Goal: Check status: Check status

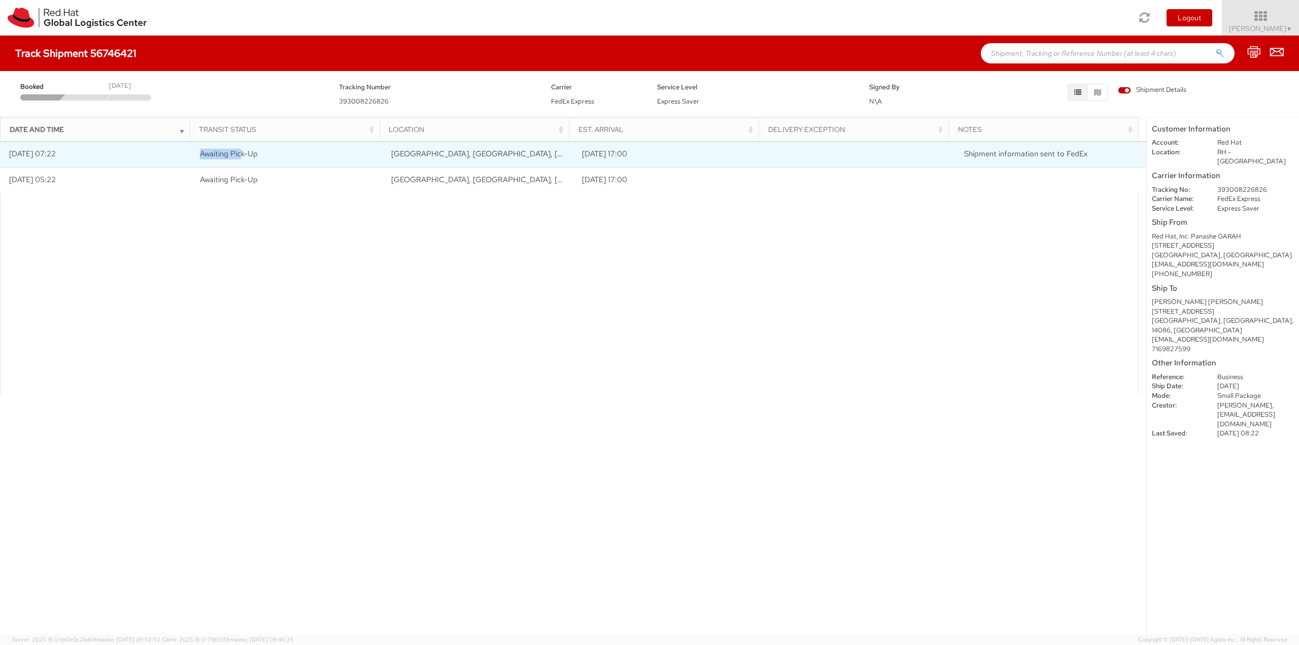
drag, startPoint x: 200, startPoint y: 163, endPoint x: 239, endPoint y: 160, distance: 38.7
click at [239, 160] on td "Awaiting Pick-Up" at bounding box center [286, 154] width 191 height 25
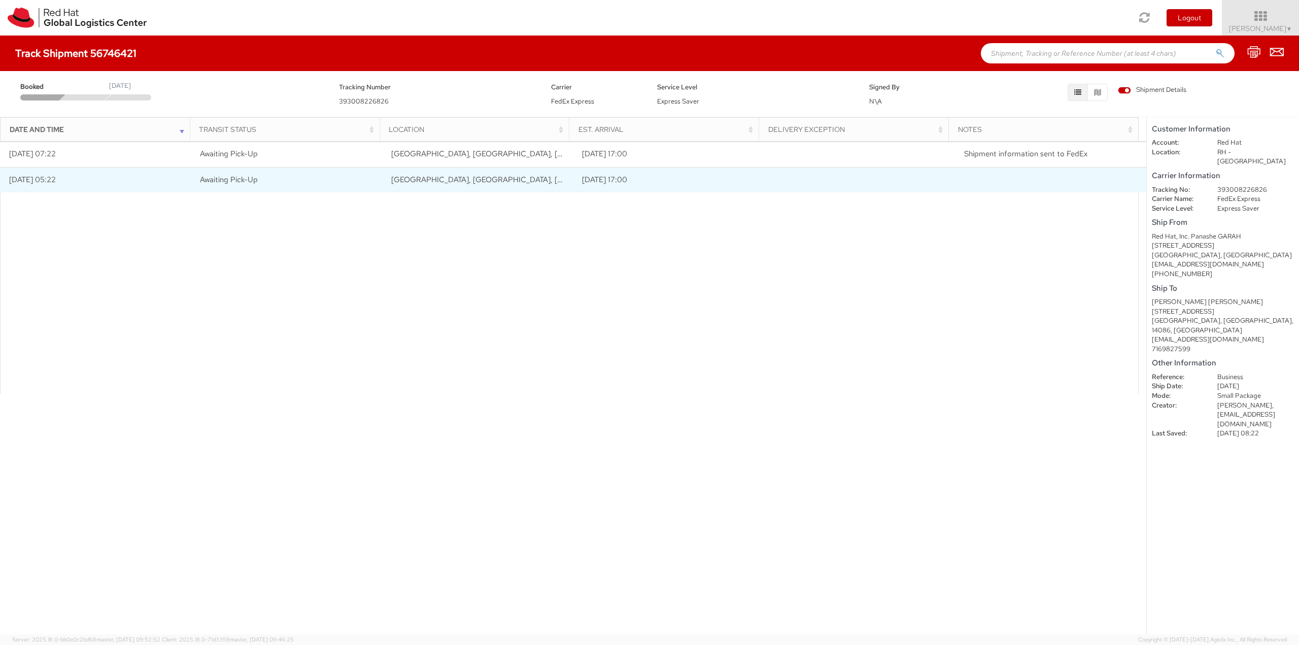
click at [218, 175] on span "Awaiting Pick-Up" at bounding box center [229, 180] width 58 height 10
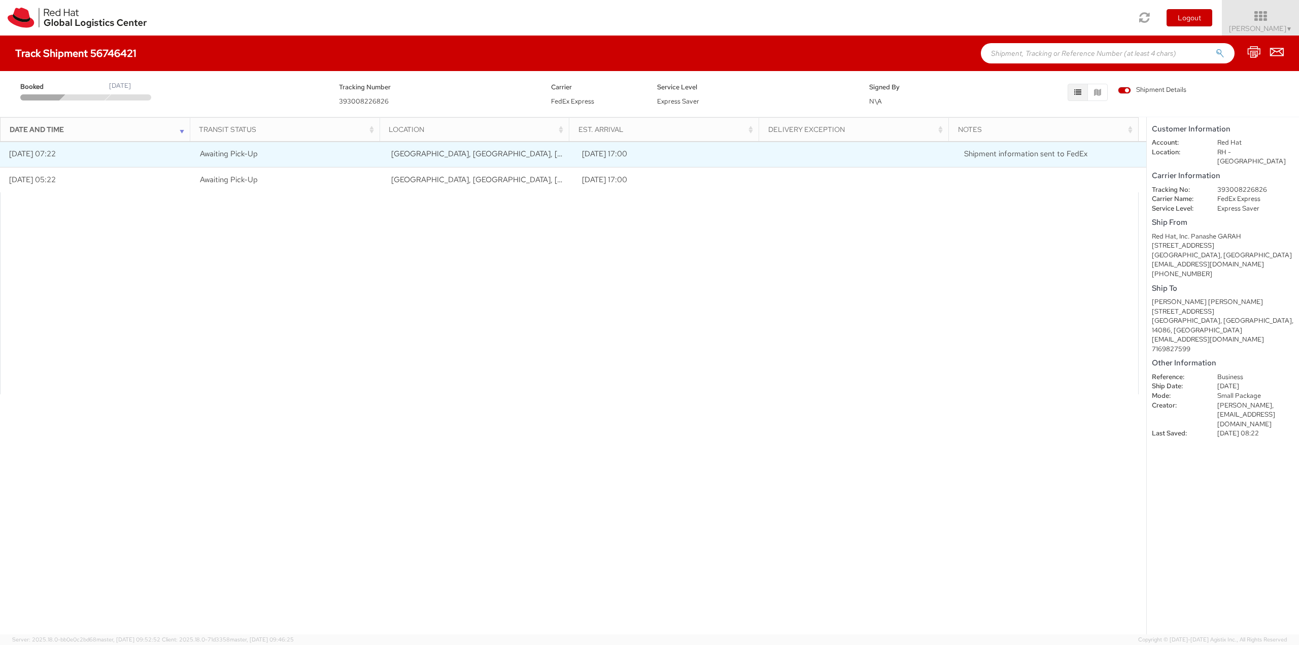
click at [222, 162] on td "Awaiting Pick-Up" at bounding box center [286, 154] width 191 height 25
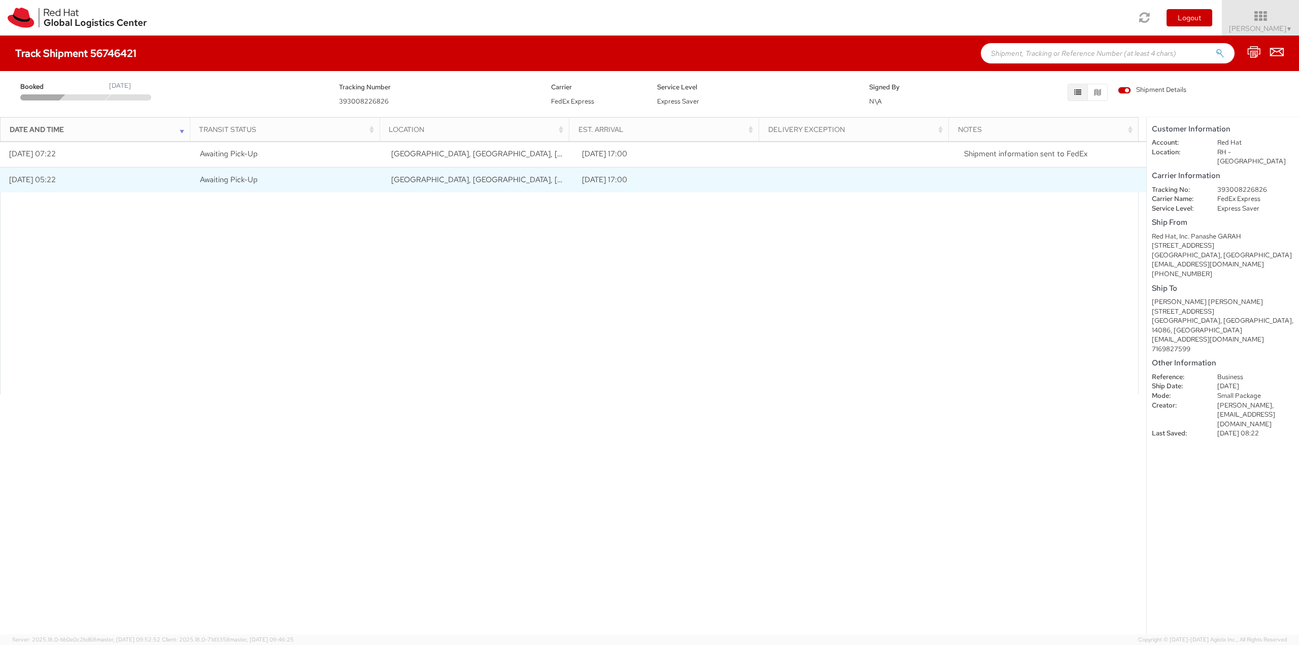
click at [241, 177] on span "Awaiting Pick-Up" at bounding box center [229, 180] width 58 height 10
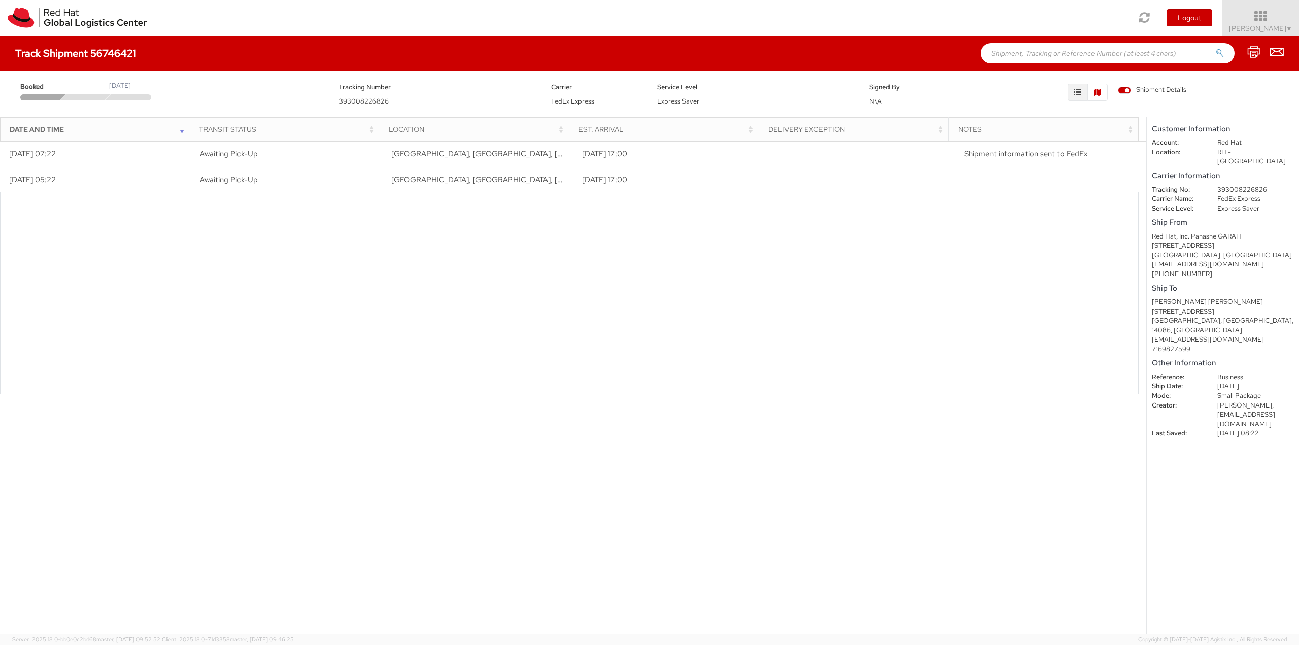
click at [1102, 95] on button "button" at bounding box center [1098, 92] width 20 height 17
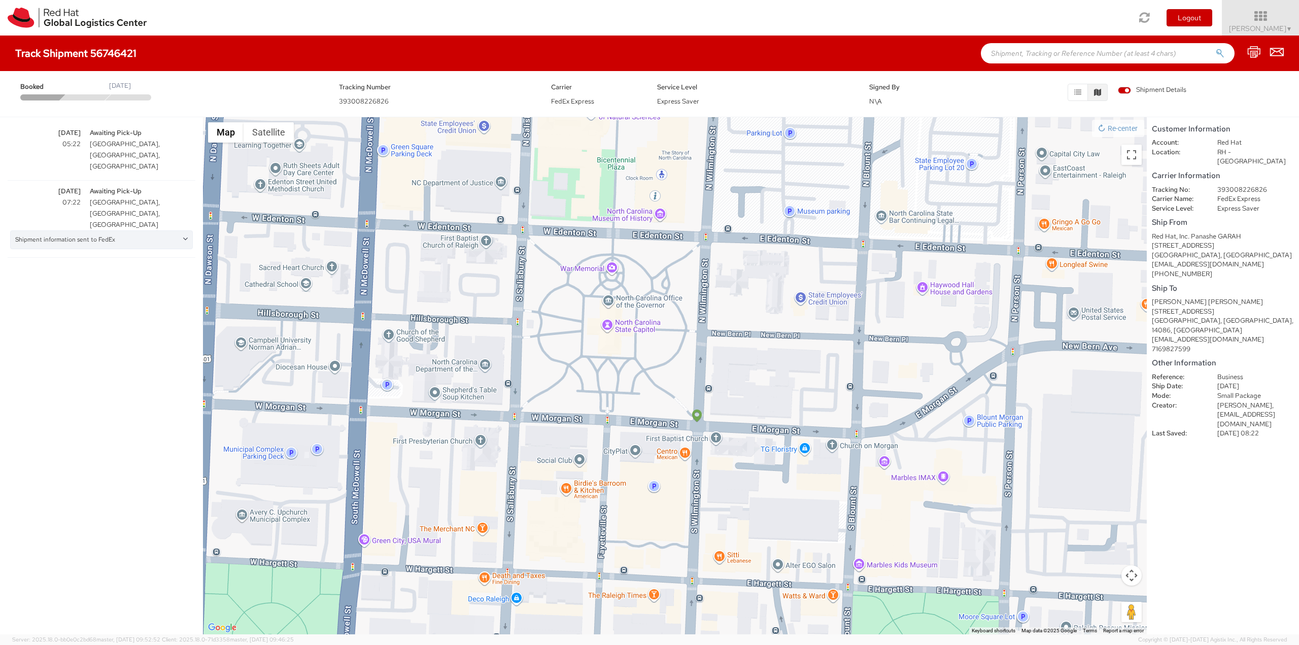
click at [1103, 93] on button "button" at bounding box center [1098, 92] width 20 height 17
click at [1075, 92] on icon "button" at bounding box center [1077, 92] width 7 height 7
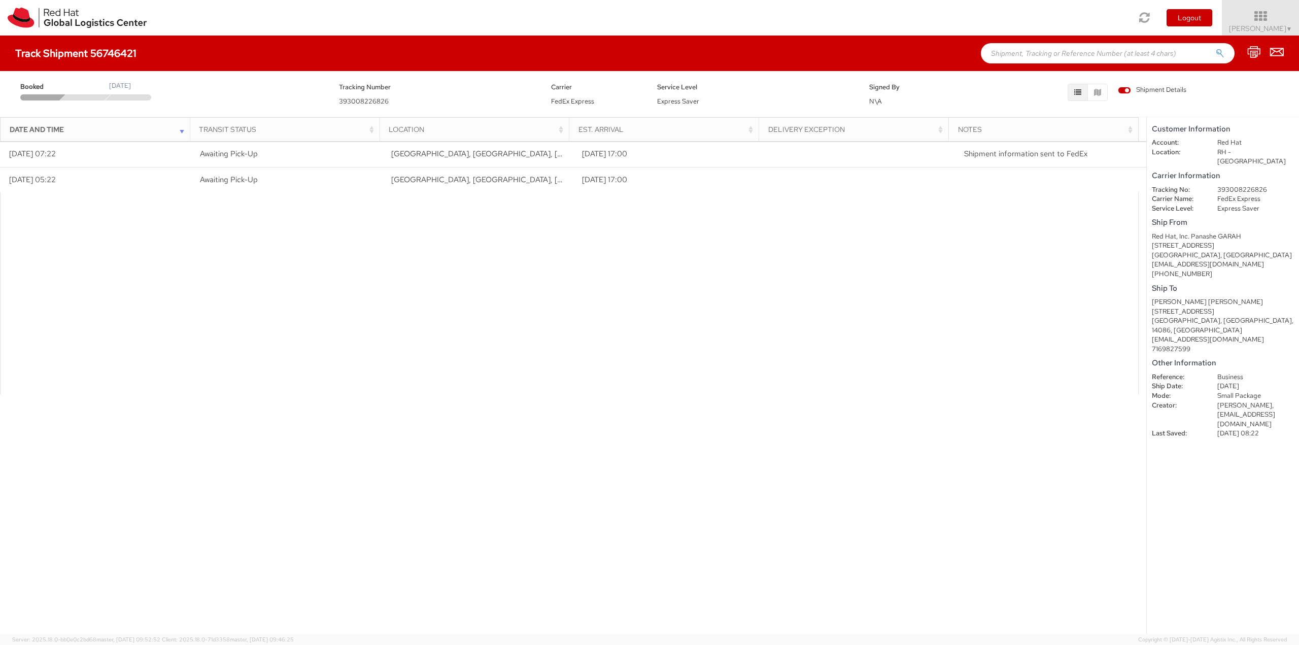
click at [130, 85] on div "September 12, 2025" at bounding box center [120, 86] width 22 height 10
drag, startPoint x: 77, startPoint y: 95, endPoint x: 99, endPoint y: 95, distance: 22.8
click at [84, 95] on div at bounding box center [85, 97] width 51 height 6
click at [1282, 22] on icon at bounding box center [1261, 16] width 89 height 14
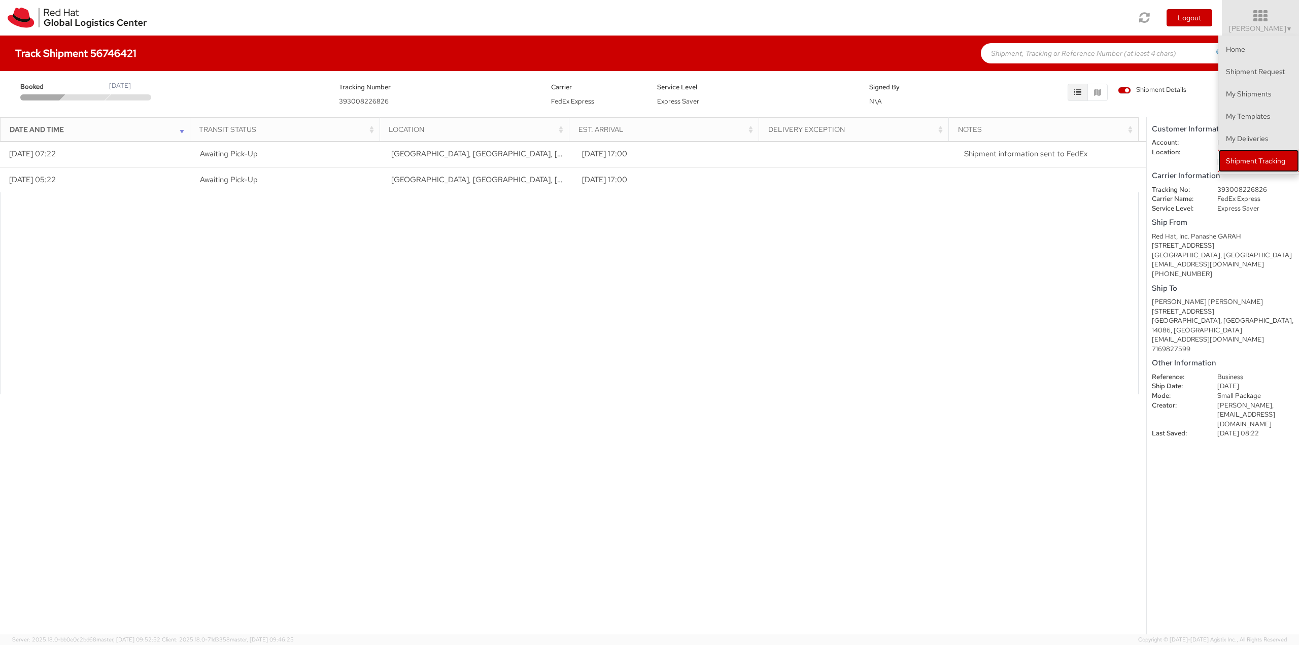
click at [1249, 157] on link "Shipment Tracking" at bounding box center [1259, 161] width 81 height 22
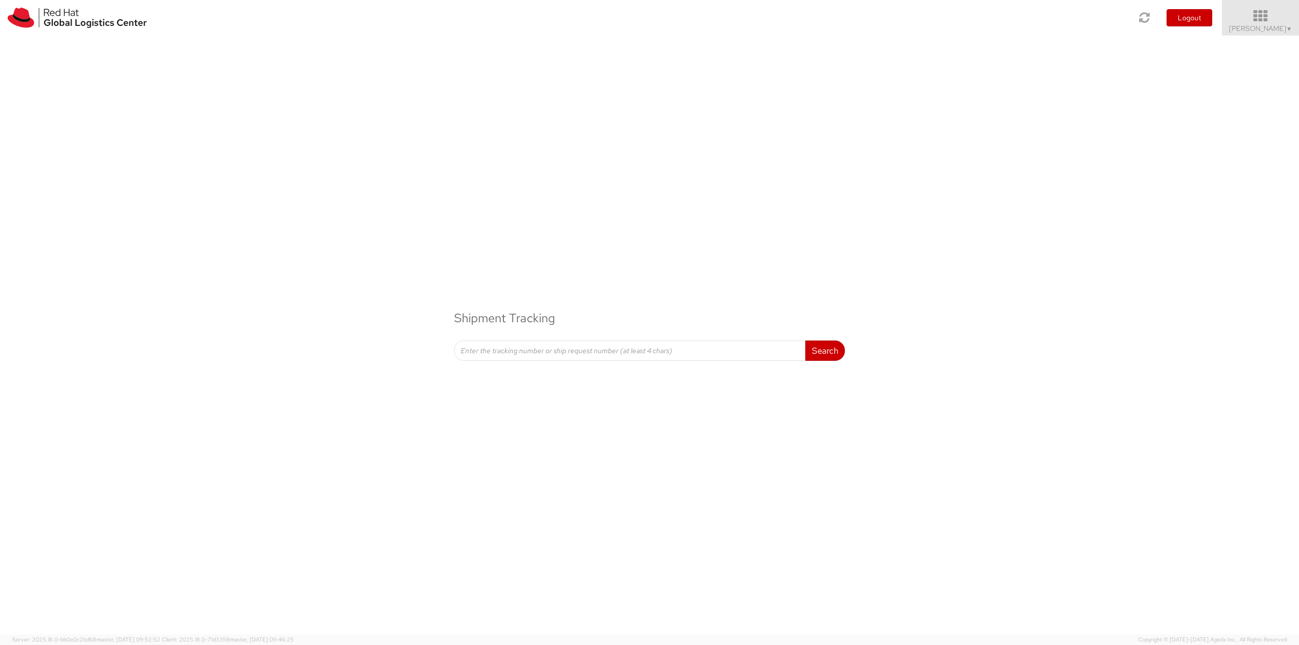
click at [1263, 11] on icon at bounding box center [1261, 16] width 89 height 14
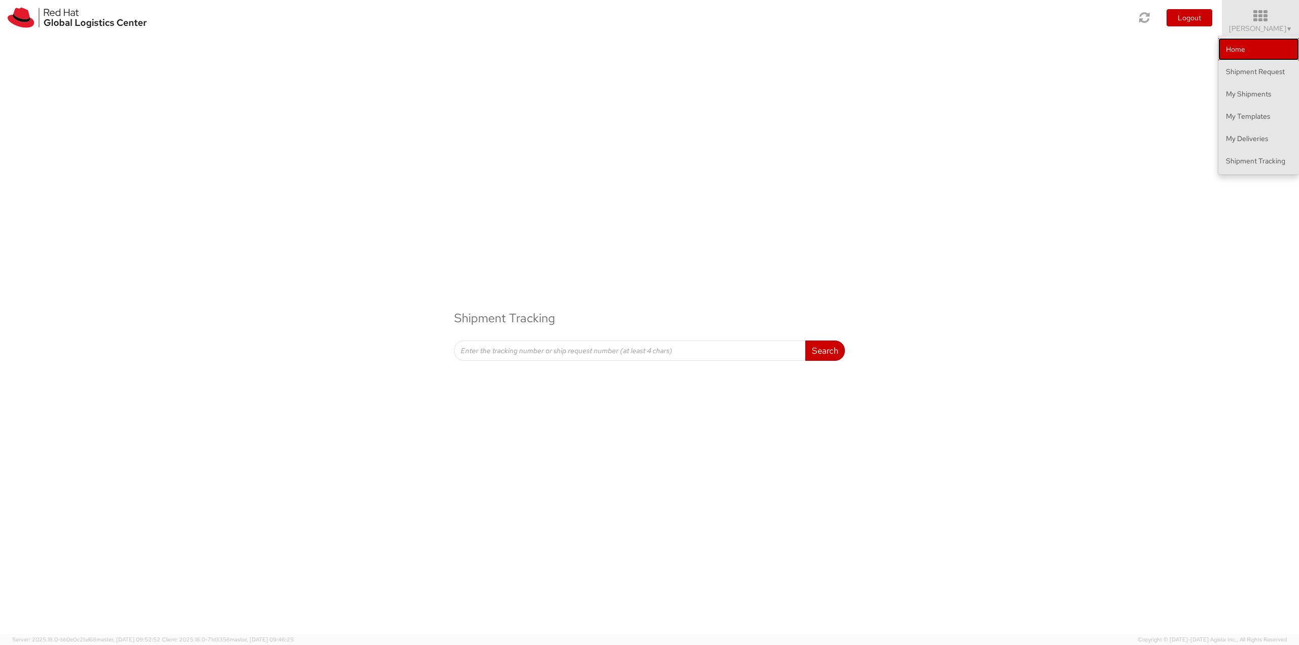
click at [1268, 49] on link "Home" at bounding box center [1259, 49] width 81 height 22
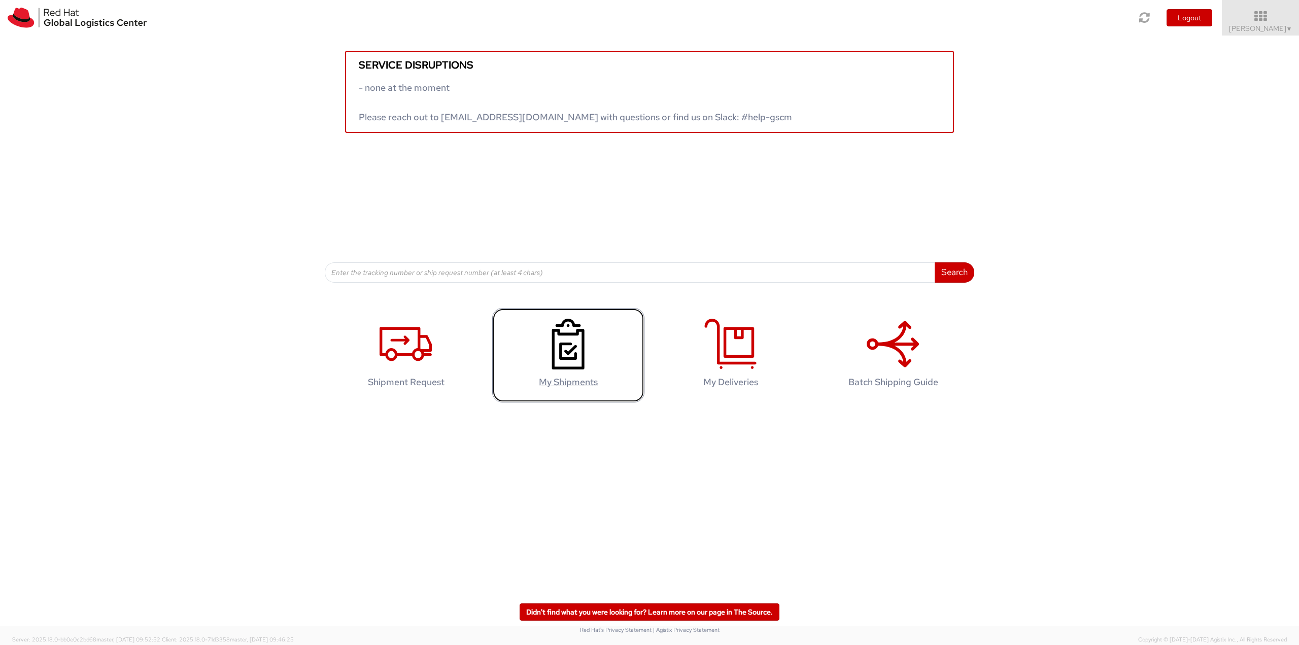
click at [577, 359] on use at bounding box center [568, 344] width 32 height 51
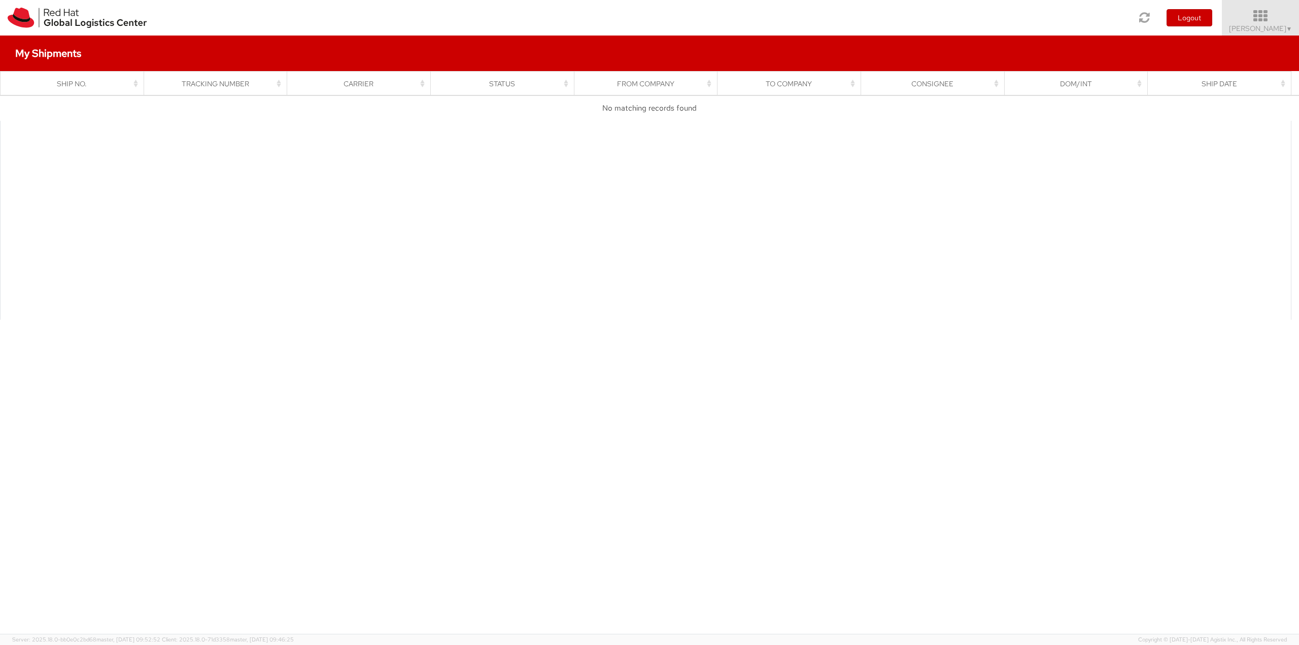
click at [1272, 21] on icon at bounding box center [1261, 16] width 89 height 14
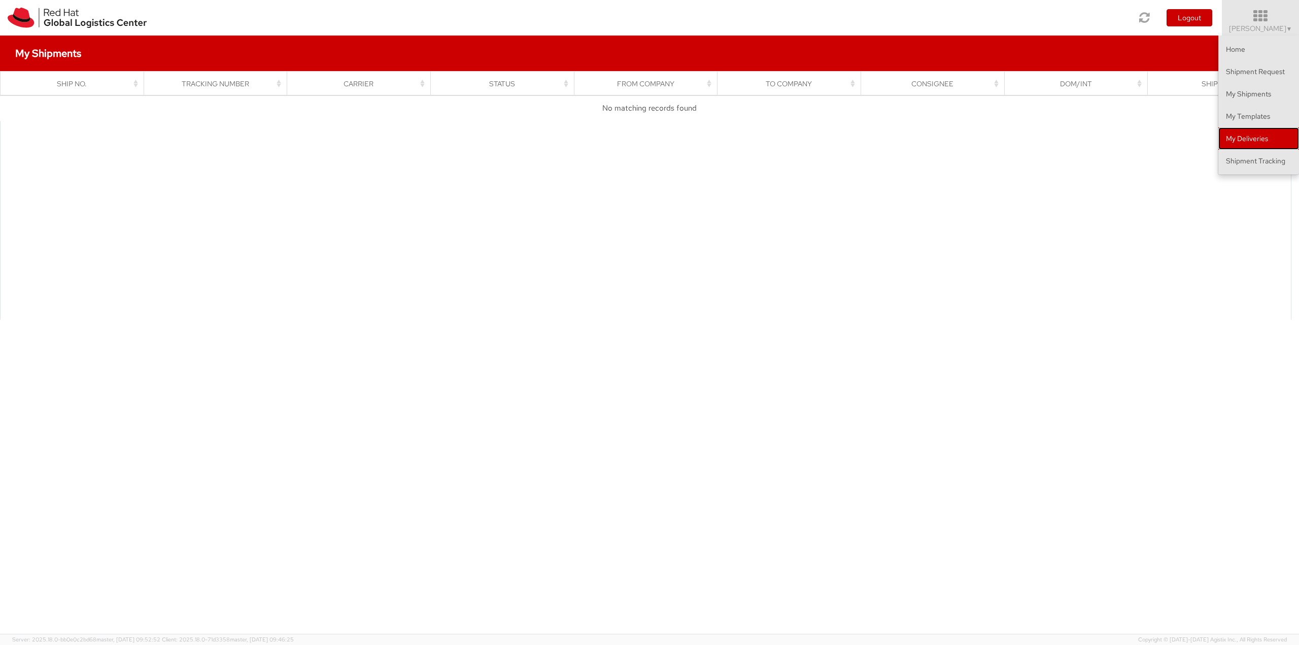
click at [1267, 135] on link "My Deliveries" at bounding box center [1259, 138] width 81 height 22
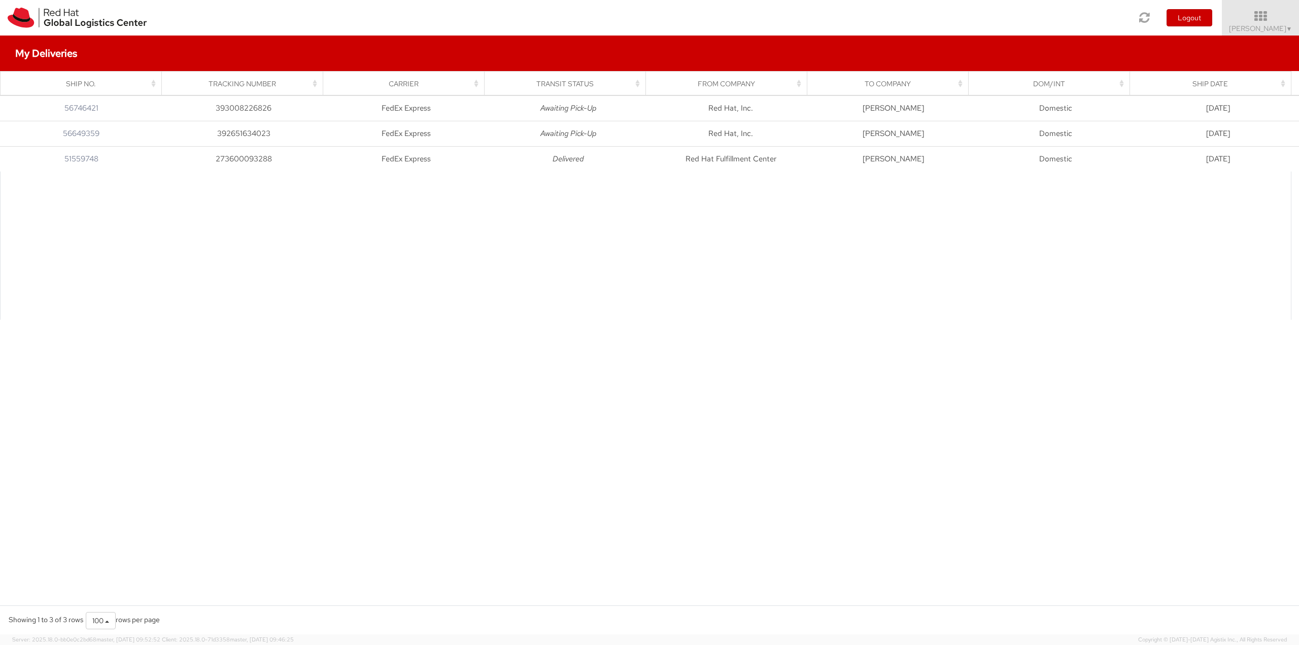
drag, startPoint x: 519, startPoint y: 227, endPoint x: 550, endPoint y: 191, distance: 48.2
click at [519, 227] on div at bounding box center [646, 246] width 1292 height 148
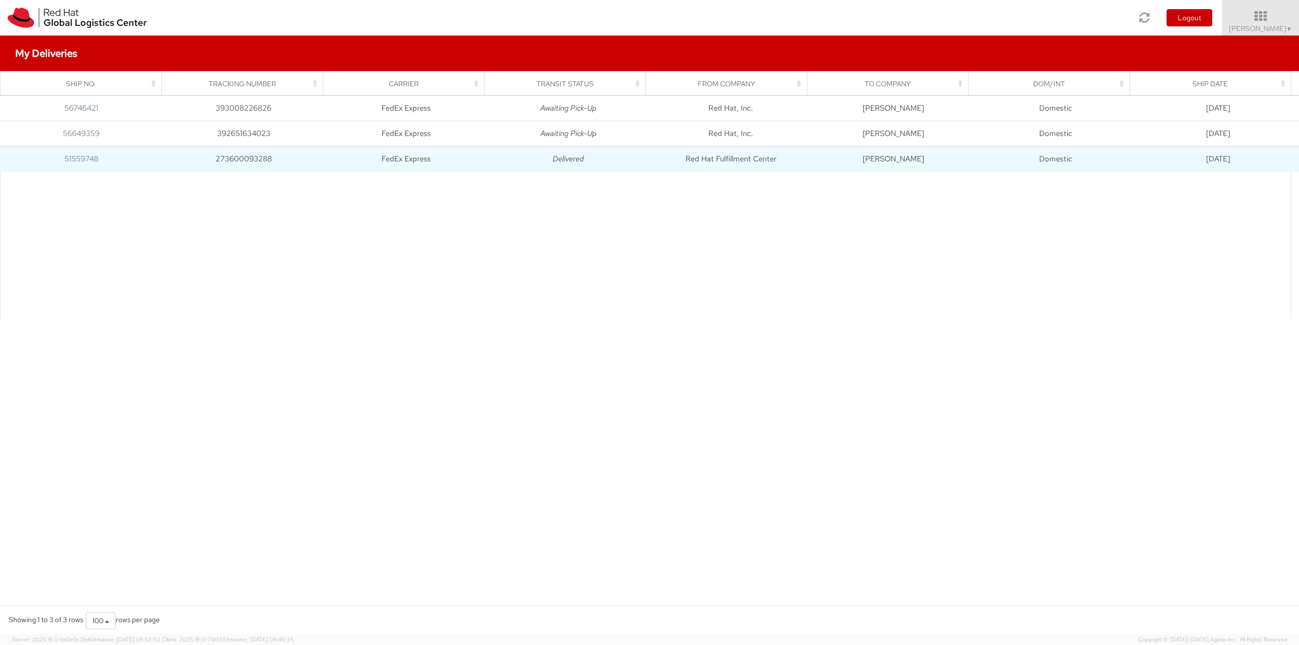
click at [1232, 158] on td "04/19/2024" at bounding box center [1218, 158] width 162 height 25
click at [1210, 153] on td "04/19/2024" at bounding box center [1218, 158] width 162 height 25
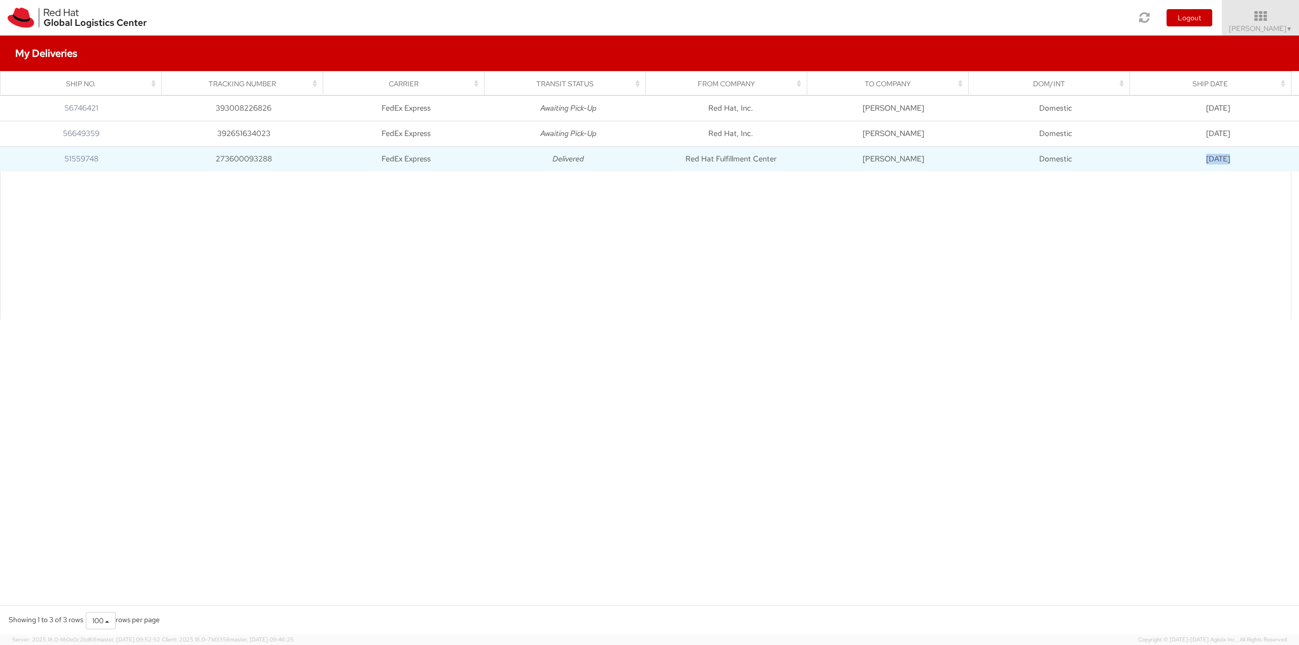
click at [1210, 153] on td "04/19/2024" at bounding box center [1218, 158] width 162 height 25
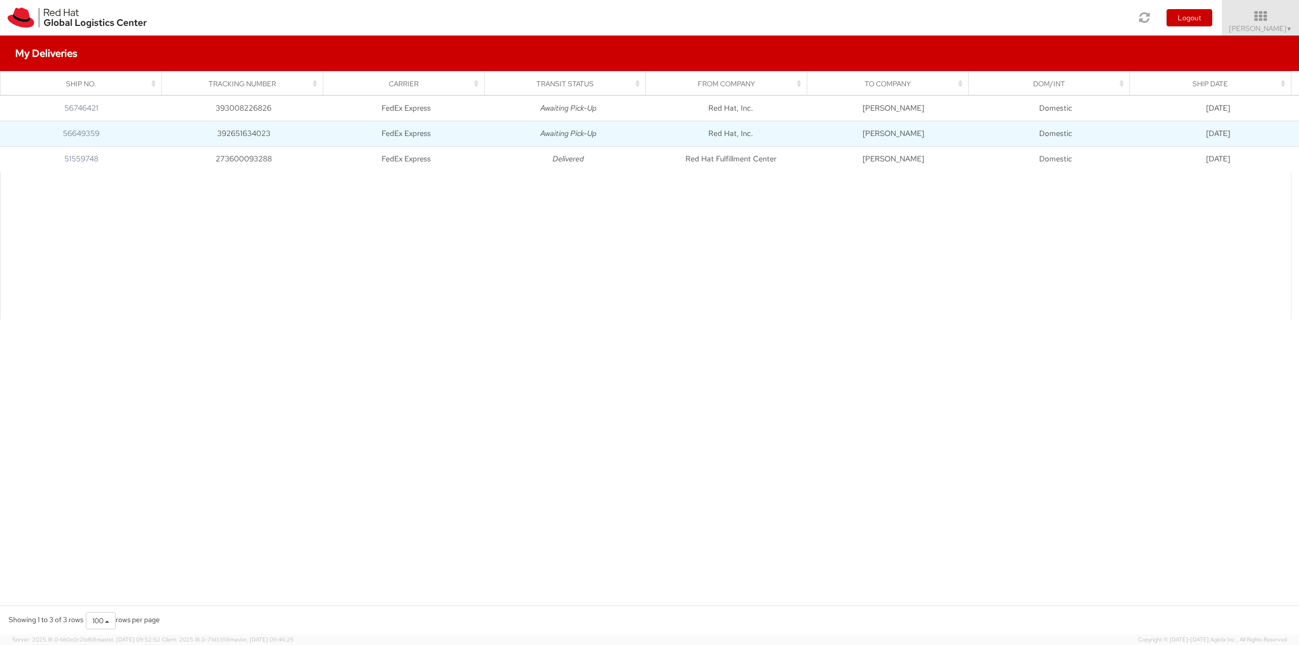
click at [1208, 134] on td "08/29/2025" at bounding box center [1218, 133] width 162 height 25
click at [1090, 134] on td "Domestic" at bounding box center [1055, 133] width 162 height 25
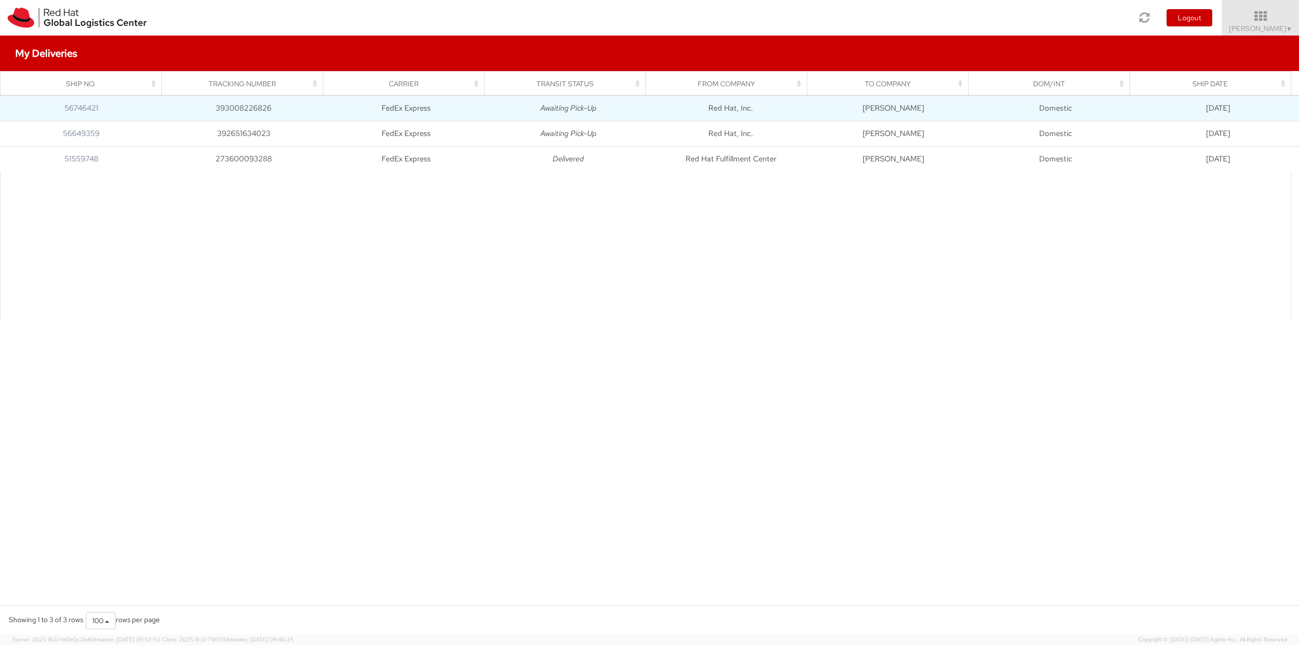
click at [1057, 103] on td "Domestic" at bounding box center [1055, 107] width 162 height 25
click at [83, 105] on link "56746421" at bounding box center [81, 108] width 34 height 10
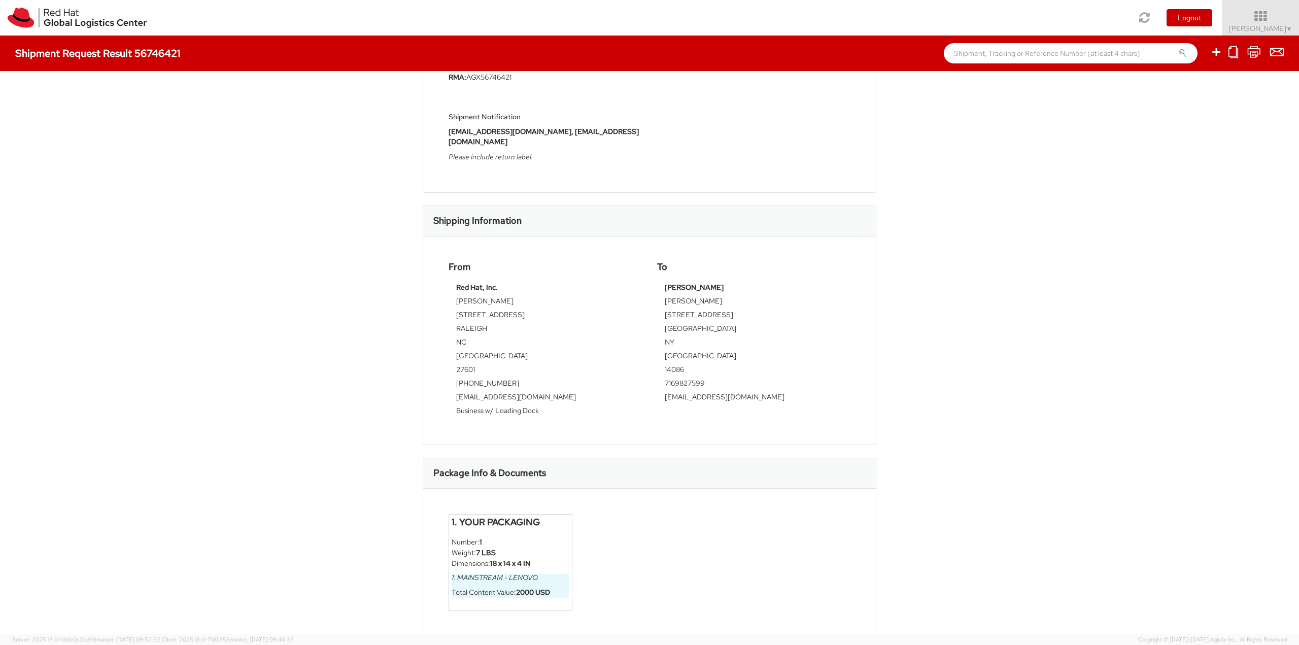
scroll to position [176, 0]
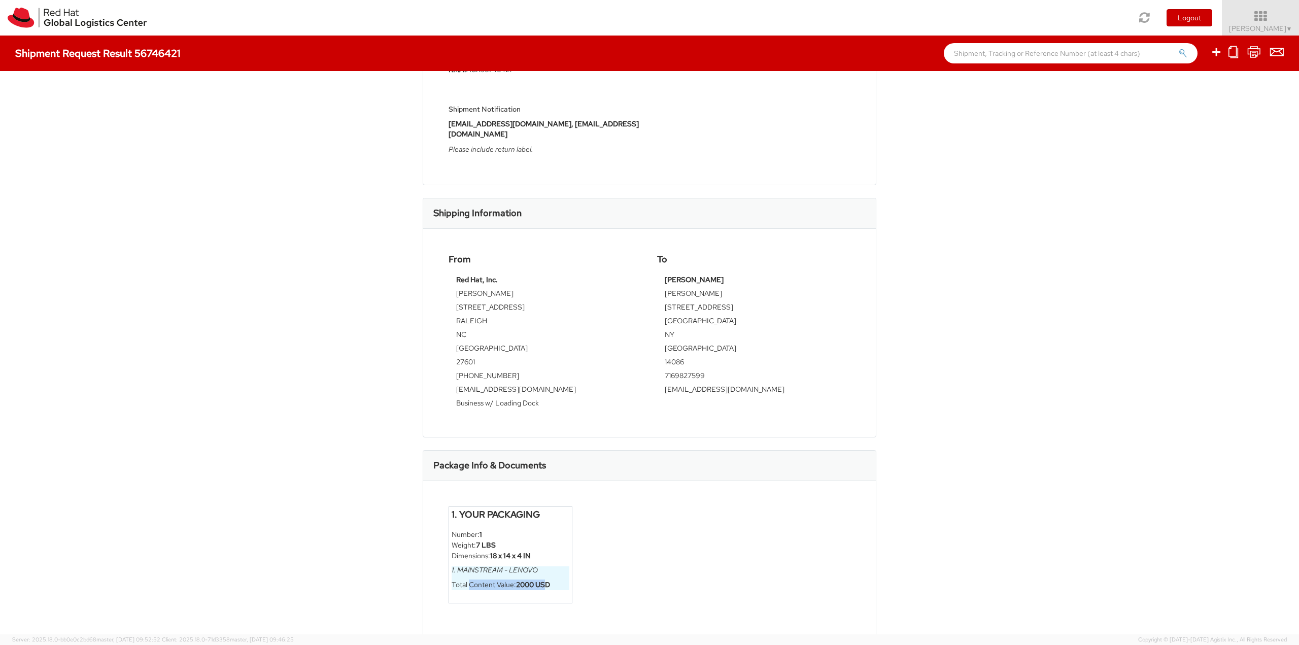
drag, startPoint x: 467, startPoint y: 568, endPoint x: 549, endPoint y: 576, distance: 82.0
click at [549, 575] on li "1. MAINSTREAM - Lenovo Total Content Value: 2000 USD" at bounding box center [511, 577] width 118 height 23
click at [549, 580] on li "Total Content Value: 2000 USD" at bounding box center [511, 585] width 118 height 11
drag, startPoint x: 551, startPoint y: 576, endPoint x: 446, endPoint y: 503, distance: 128.1
click at [449, 507] on div "1. Your Packaging Number: 1 Weight: 7 LBS Dimensions: 18 x 14 x 4 IN 1. MAINSTR…" at bounding box center [511, 555] width 124 height 97
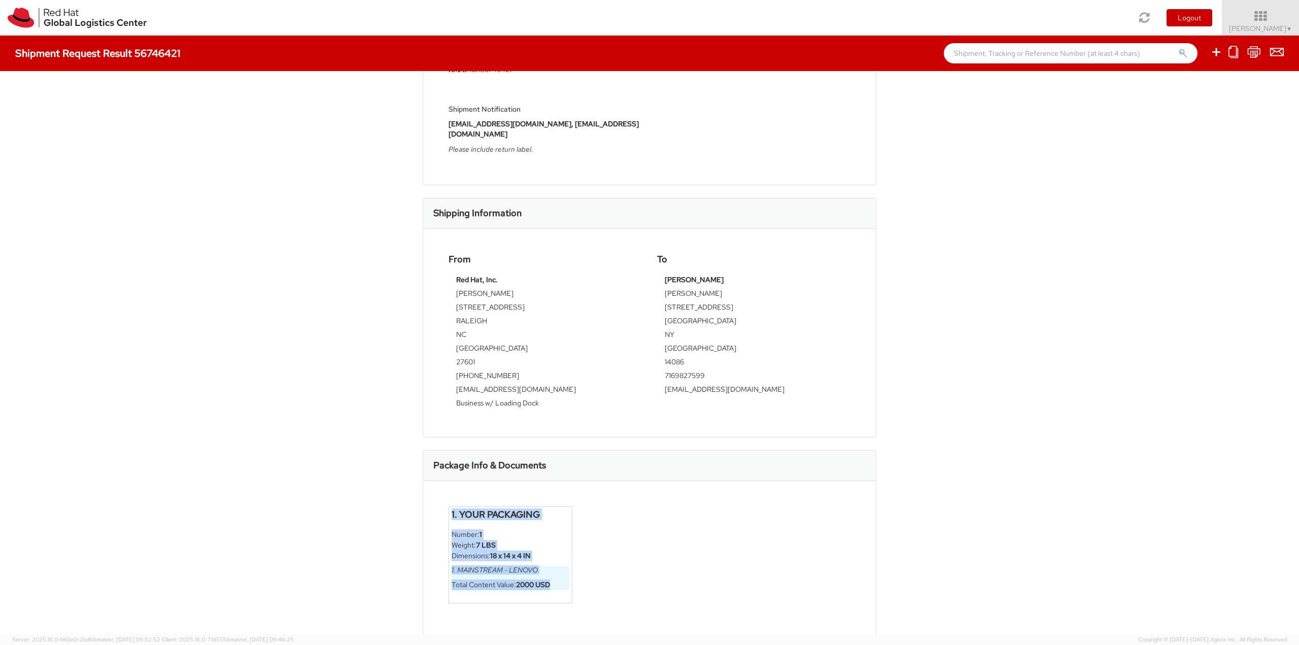
click at [449, 507] on div "1. Your Packaging Number: 1 Weight: 7 LBS Dimensions: 18 x 14 x 4 IN 1. MAINSTR…" at bounding box center [511, 555] width 124 height 97
click at [337, 501] on div "Shipment 56746421 Request Information Request Details Mode SMAL Shipment Type: …" at bounding box center [649, 352] width 1299 height 563
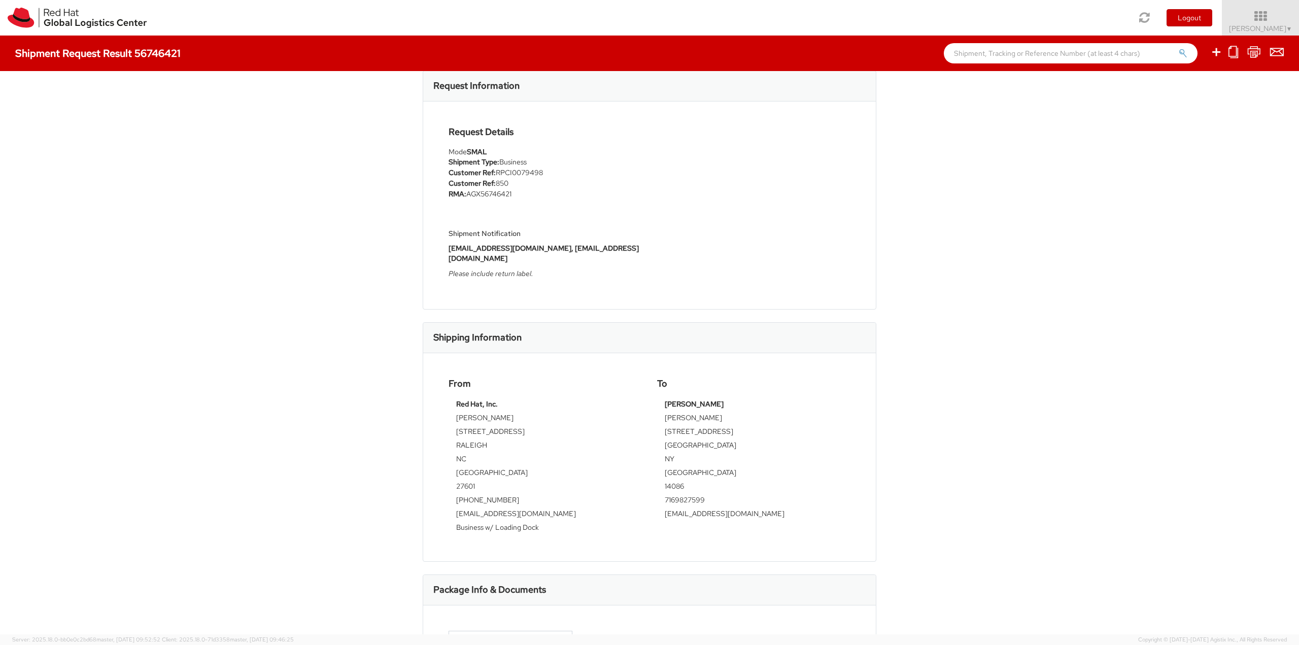
scroll to position [0, 0]
